Goal: Task Accomplishment & Management: Complete application form

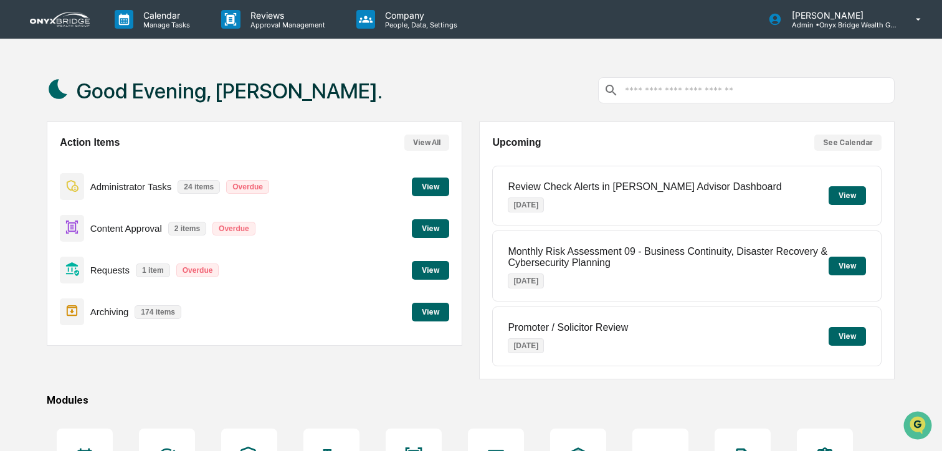
click at [430, 227] on button "View" at bounding box center [430, 228] width 37 height 19
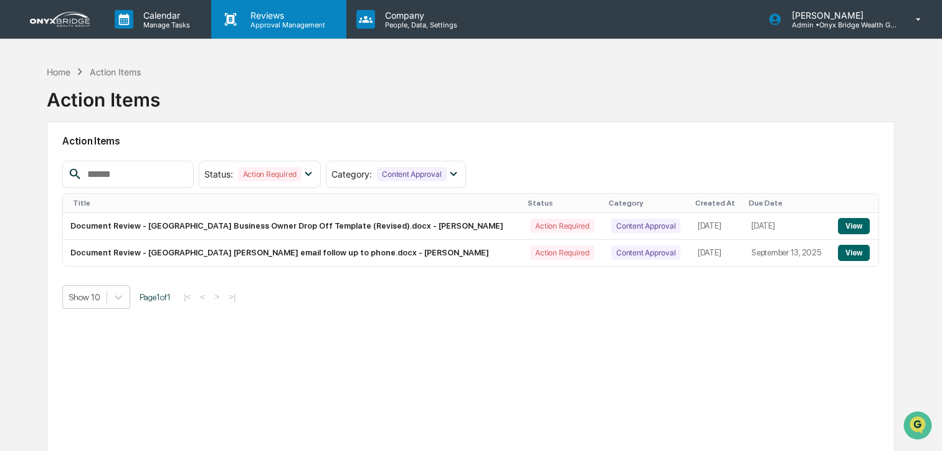
click at [258, 19] on p "Reviews" at bounding box center [285, 15] width 91 height 11
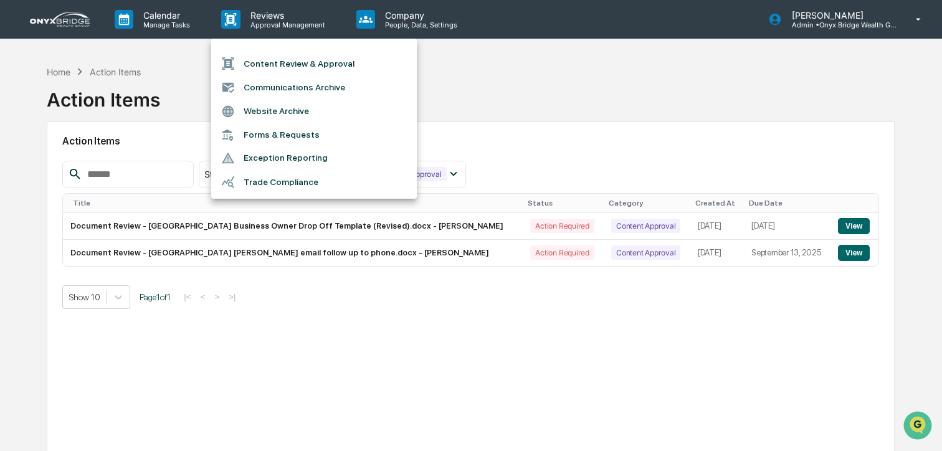
click at [262, 59] on li "Content Review & Approval" at bounding box center [314, 64] width 206 height 24
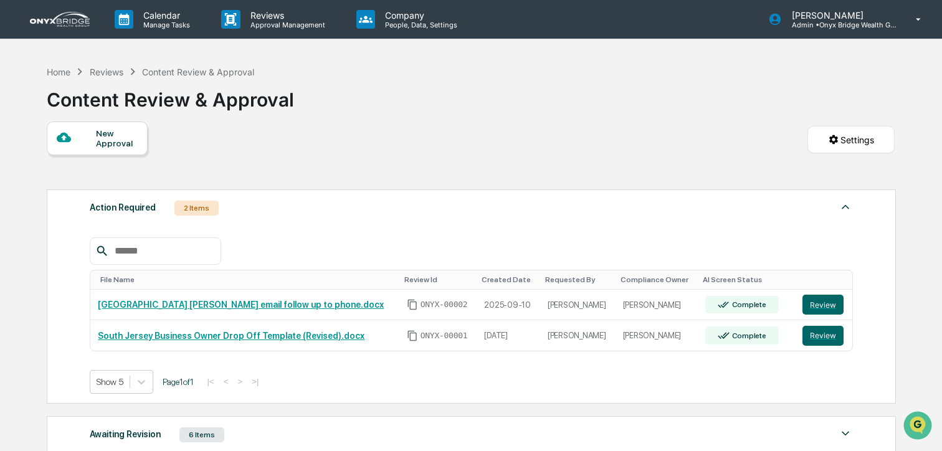
click at [121, 151] on div "New Approval" at bounding box center [97, 138] width 101 height 34
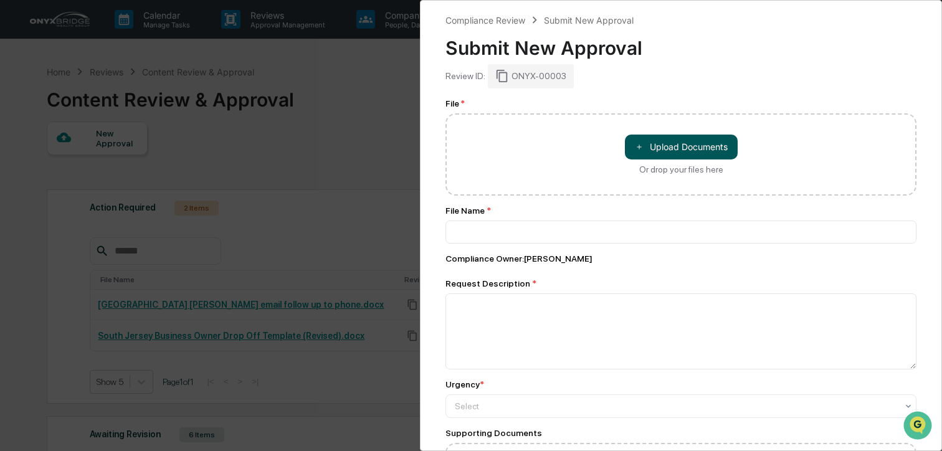
click at [698, 143] on button "＋ Upload Documents" at bounding box center [681, 147] width 113 height 25
type input "**********"
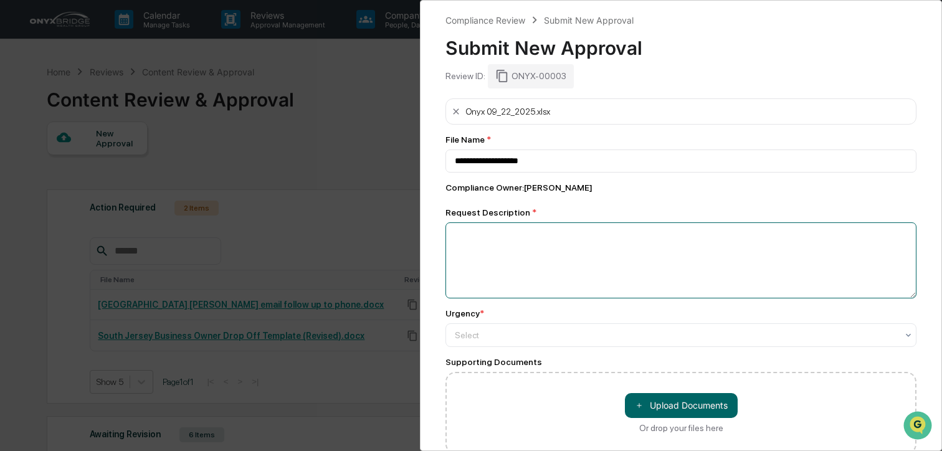
click at [539, 250] on textarea at bounding box center [680, 260] width 471 height 76
type textarea "**********"
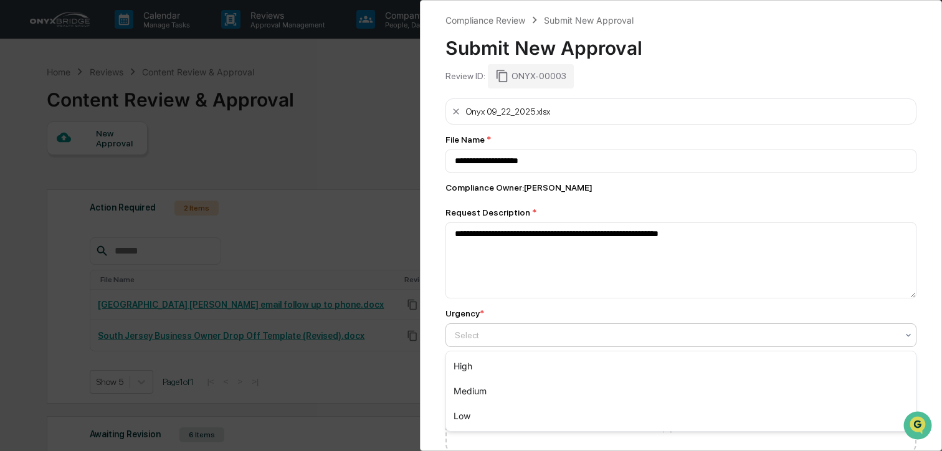
click at [521, 339] on div at bounding box center [676, 335] width 442 height 12
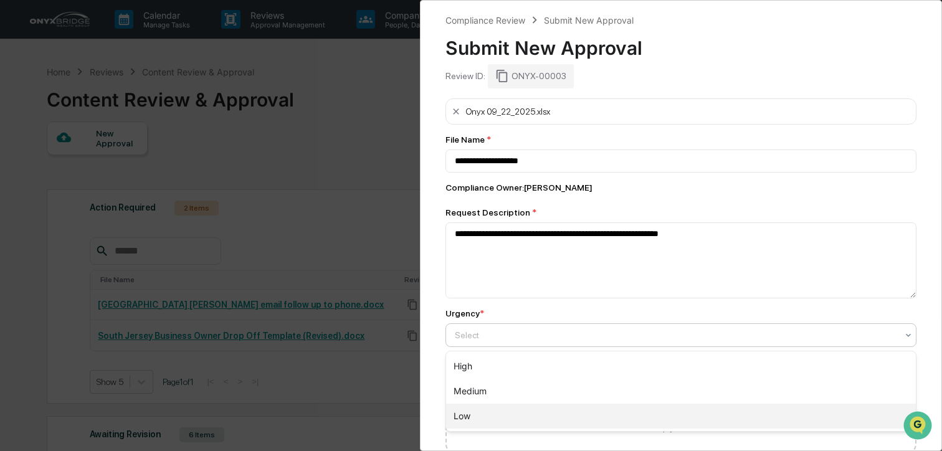
click at [500, 414] on div "Low" at bounding box center [681, 416] width 470 height 25
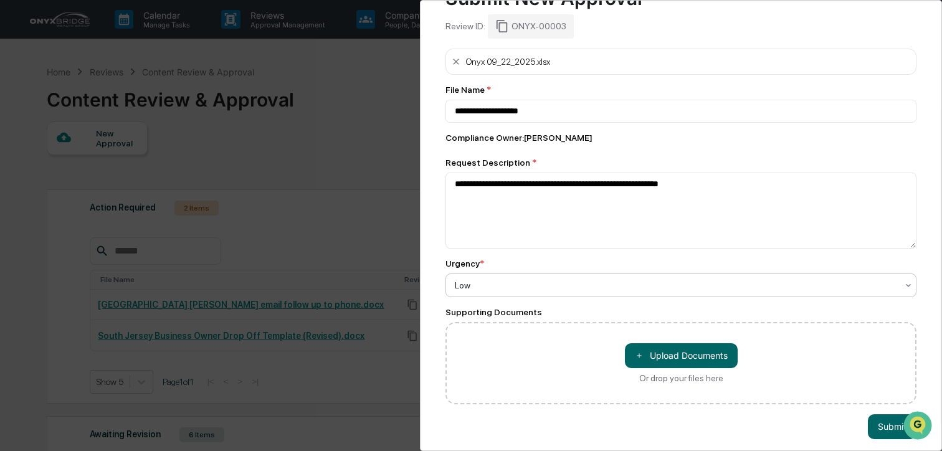
scroll to position [59, 0]
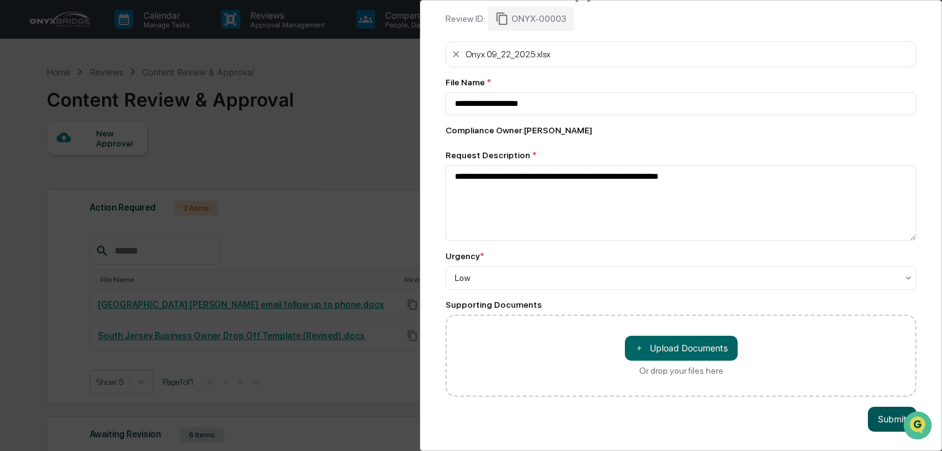
click at [881, 420] on button "Submit" at bounding box center [892, 419] width 49 height 25
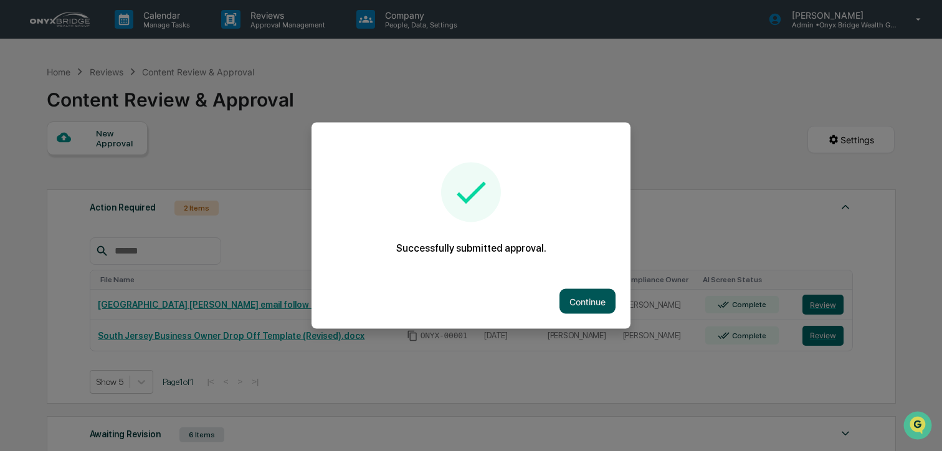
click at [582, 294] on button "Continue" at bounding box center [587, 301] width 56 height 25
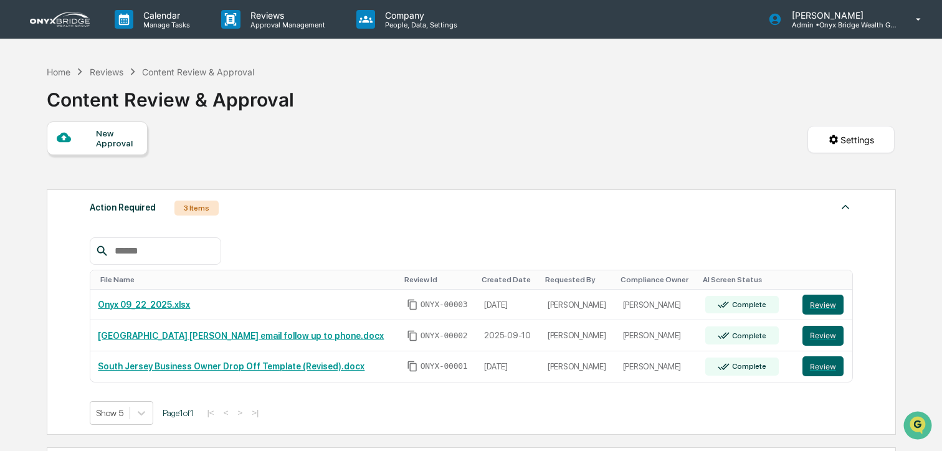
click at [367, 203] on div "Action Required 3 Items" at bounding box center [471, 207] width 763 height 17
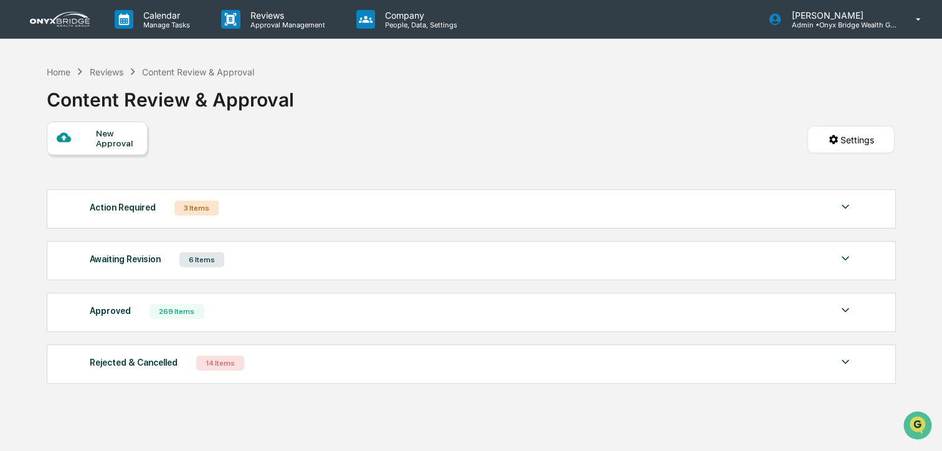
click at [367, 201] on div "Action Required 3 Items" at bounding box center [471, 207] width 763 height 17
